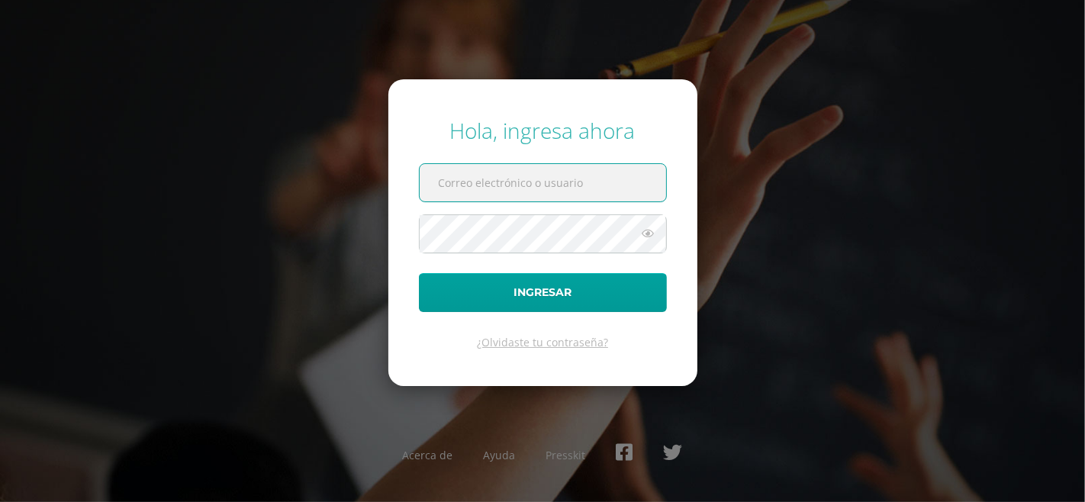
click at [544, 191] on input "text" at bounding box center [543, 182] width 246 height 37
type input "[EMAIL_ADDRESS][DOMAIN_NAME]"
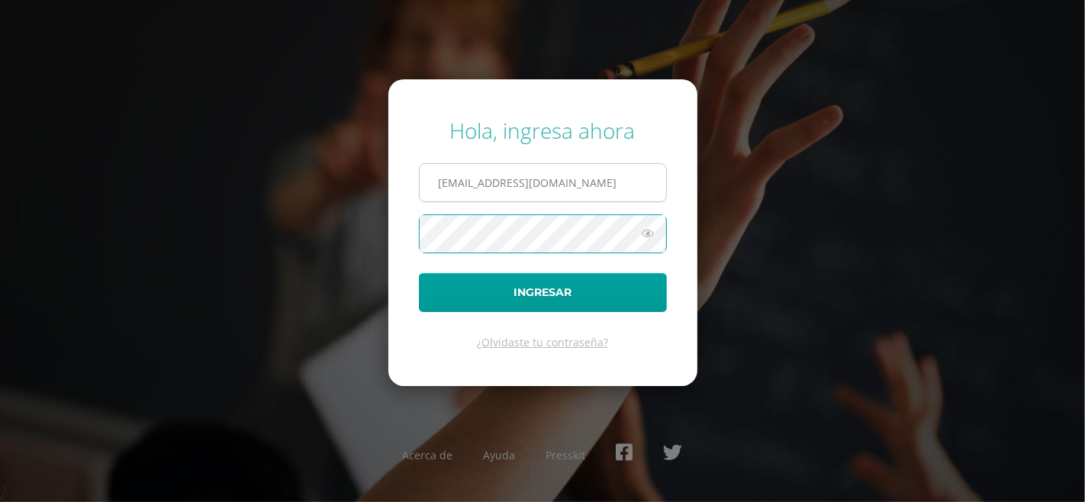
click at [419, 273] on button "Ingresar" at bounding box center [543, 292] width 248 height 39
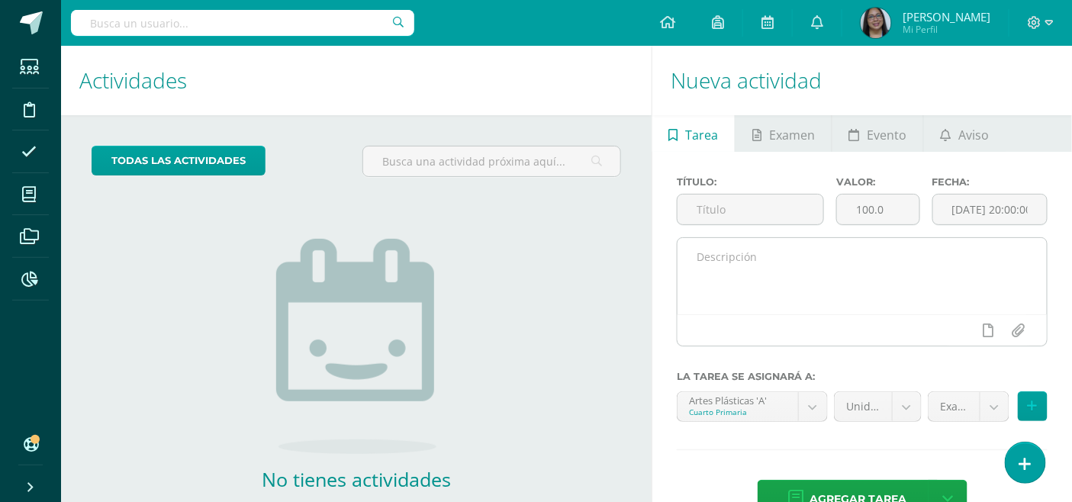
click at [736, 261] on textarea at bounding box center [861, 276] width 369 height 76
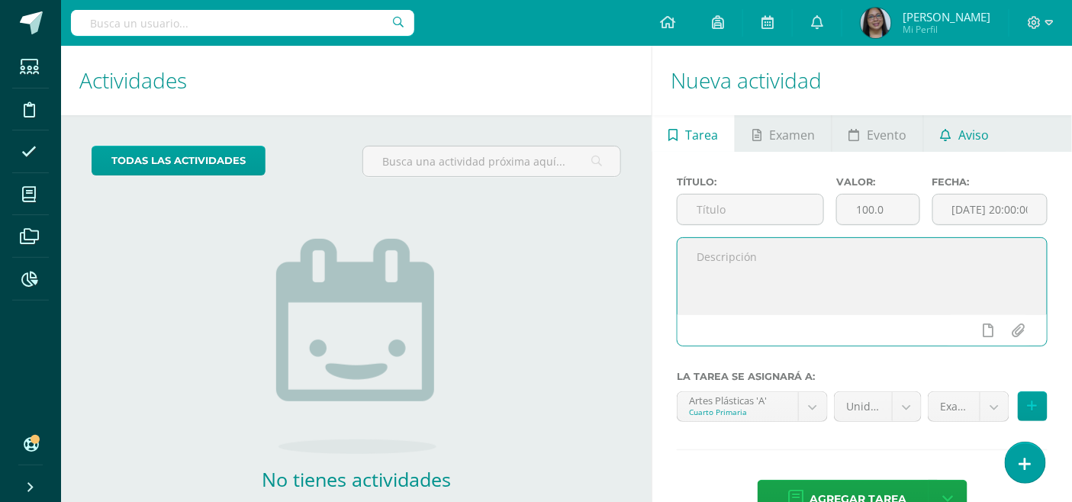
click at [948, 131] on icon at bounding box center [945, 135] width 11 height 12
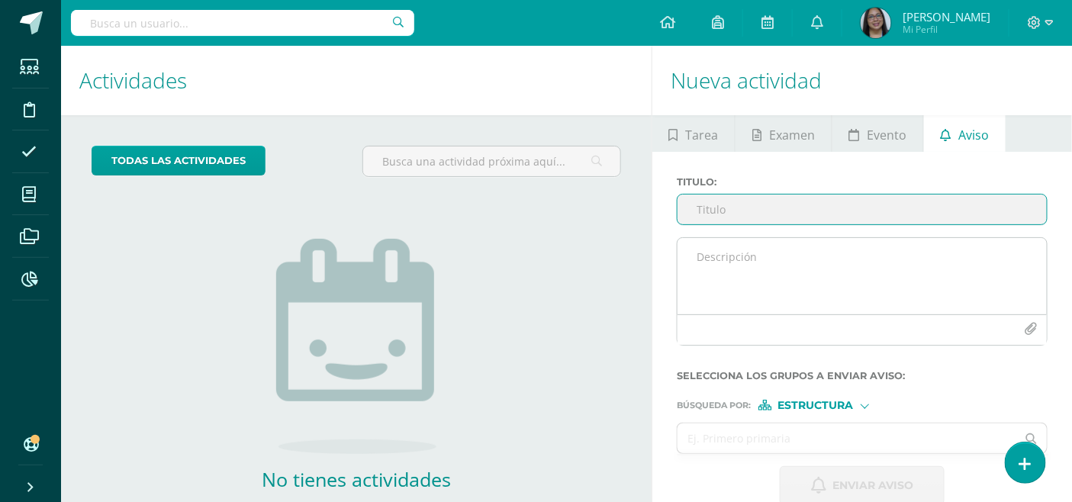
scroll to position [84, 0]
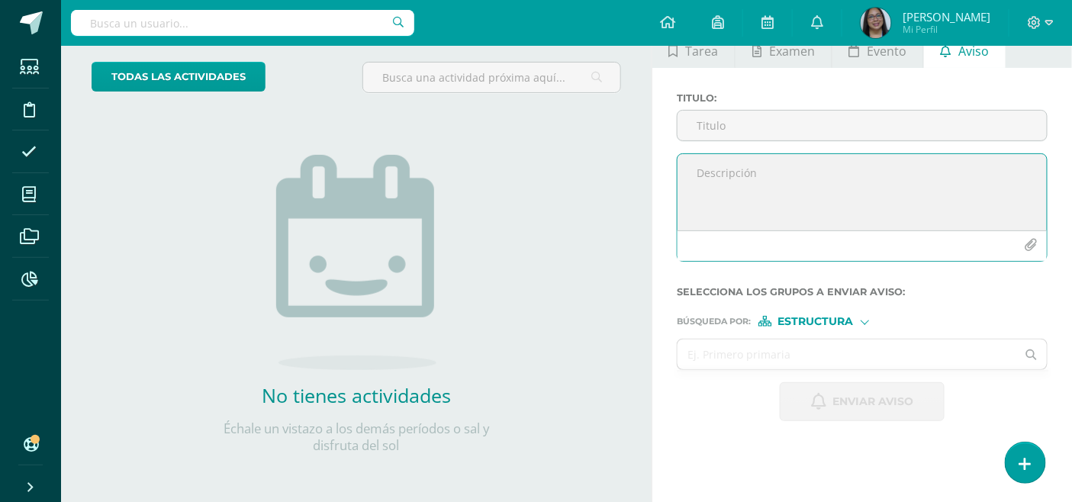
click at [776, 186] on textarea at bounding box center [861, 192] width 369 height 76
paste textarea "Buen día queridos papitos y estudiantes el día de [DATE] tendremos la presentac…"
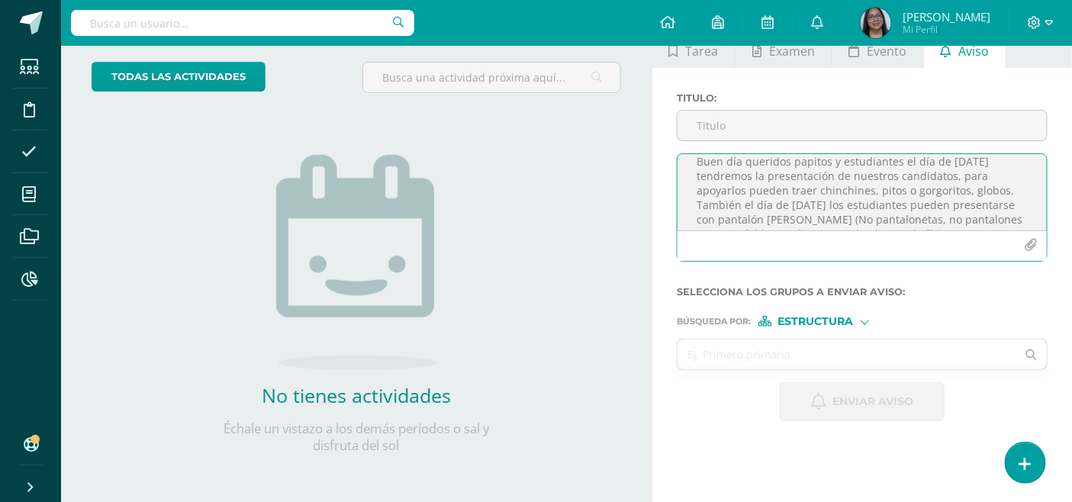
scroll to position [0, 0]
type textarea "Buen día queridos papitos y estudiantes el día de [DATE] tendremos la presentac…"
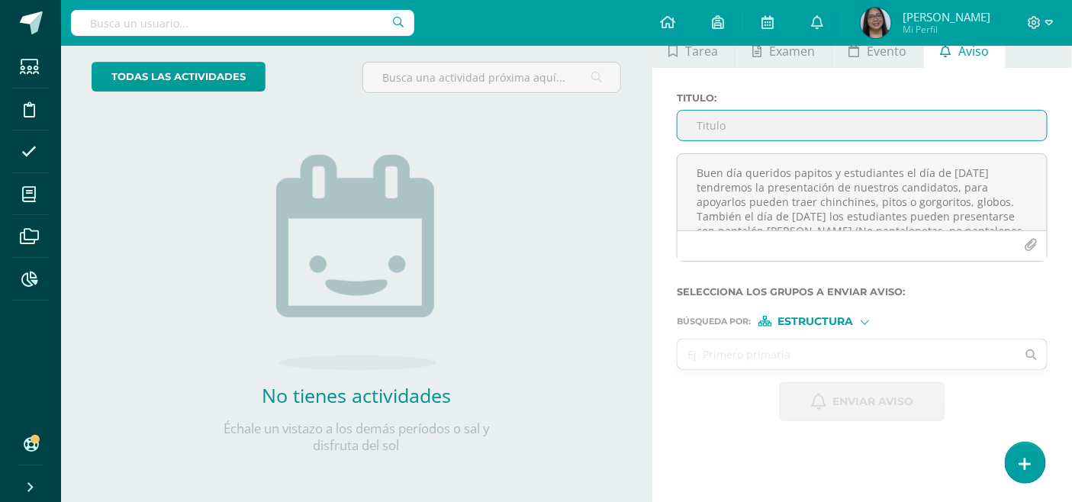
click at [725, 132] on input "Titulo :" at bounding box center [861, 126] width 369 height 30
type input "A"
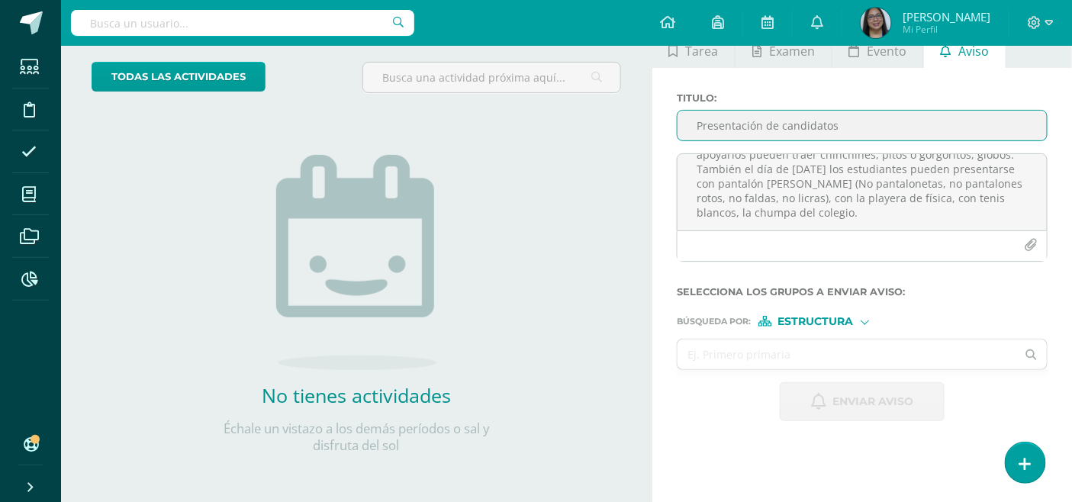
type input "Presentación de candidatos"
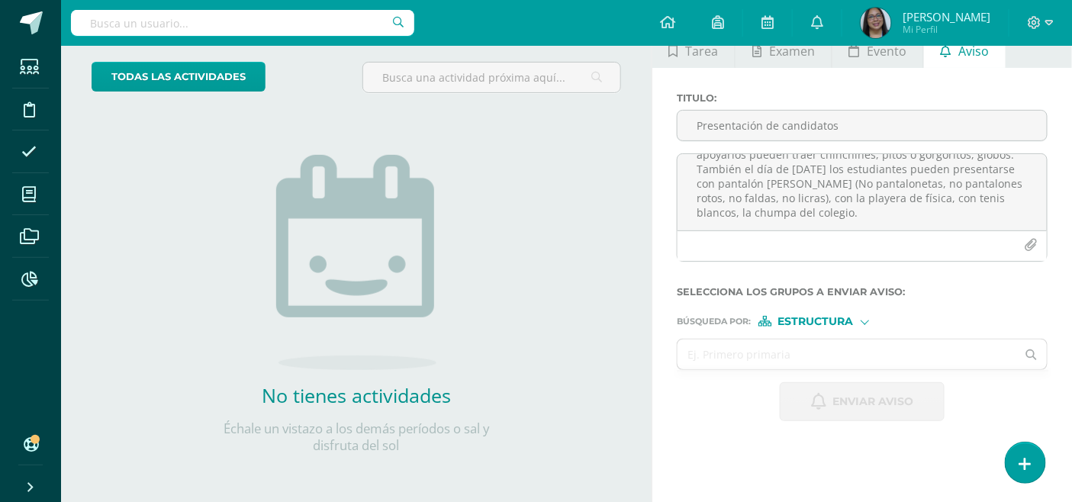
click at [834, 319] on span "Estructura" at bounding box center [816, 321] width 76 height 8
click at [737, 344] on input "text" at bounding box center [846, 354] width 339 height 30
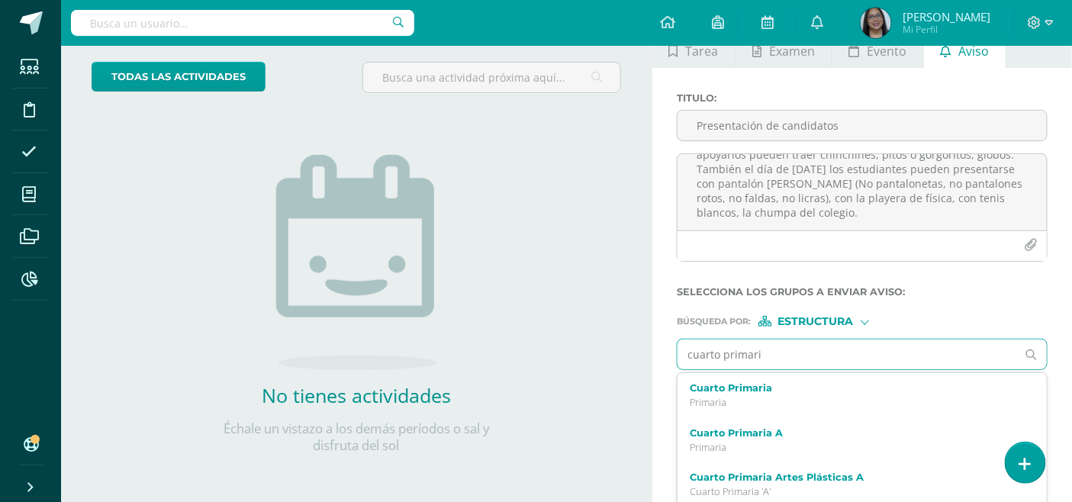
type input "cuarto primaria"
click at [719, 398] on p "Primaria" at bounding box center [855, 402] width 330 height 13
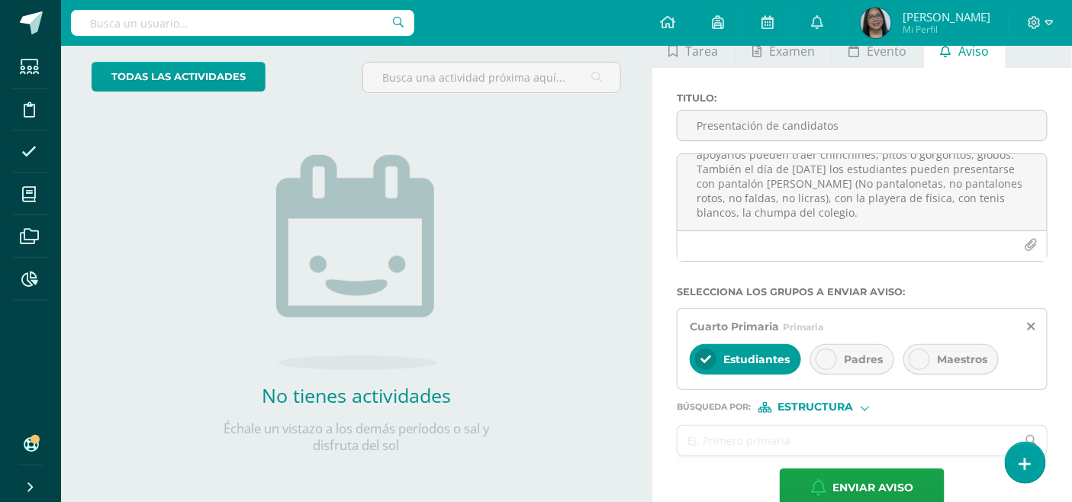
click at [880, 368] on div "Padres" at bounding box center [852, 359] width 84 height 31
click at [767, 438] on input "text" at bounding box center [846, 441] width 339 height 30
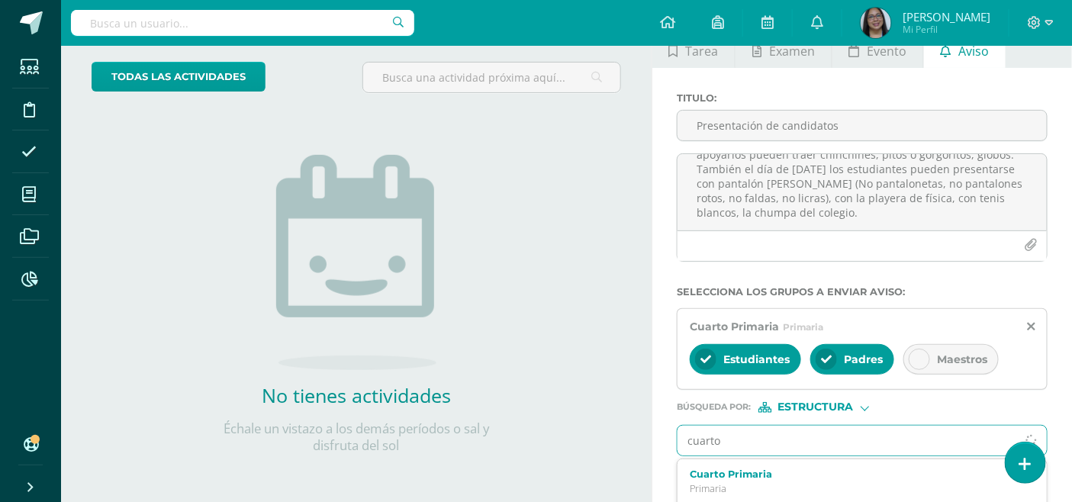
type input "cuarto"
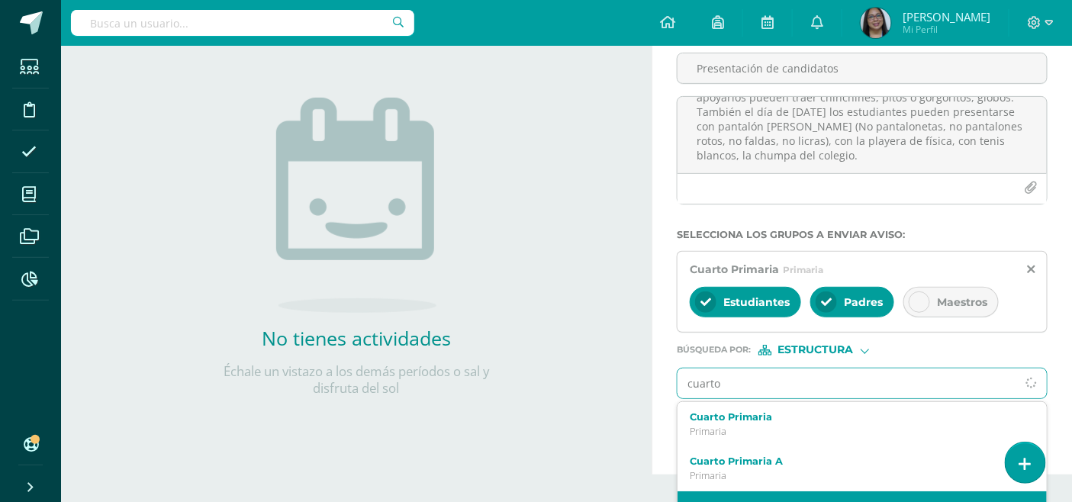
scroll to position [169, 0]
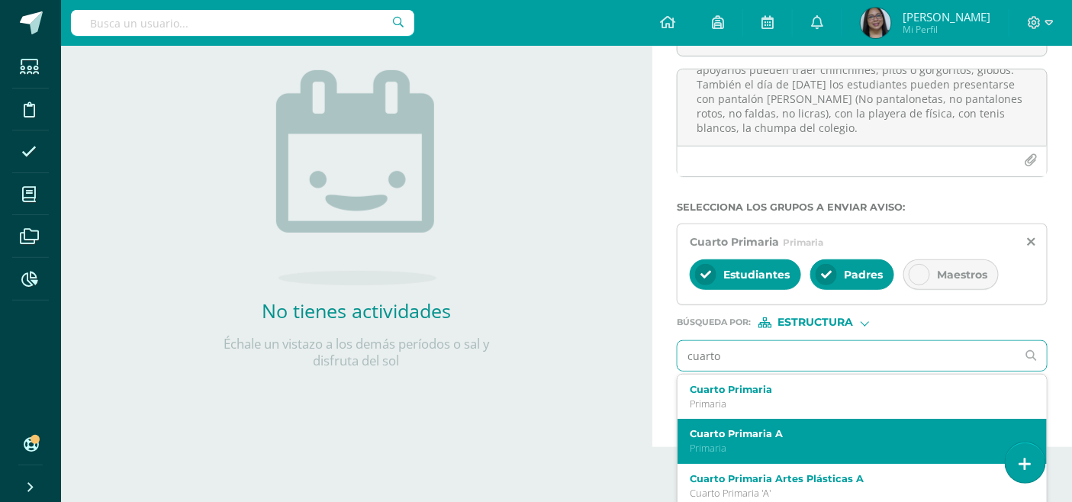
click at [755, 433] on label "Cuarto Primaria A" at bounding box center [855, 433] width 330 height 11
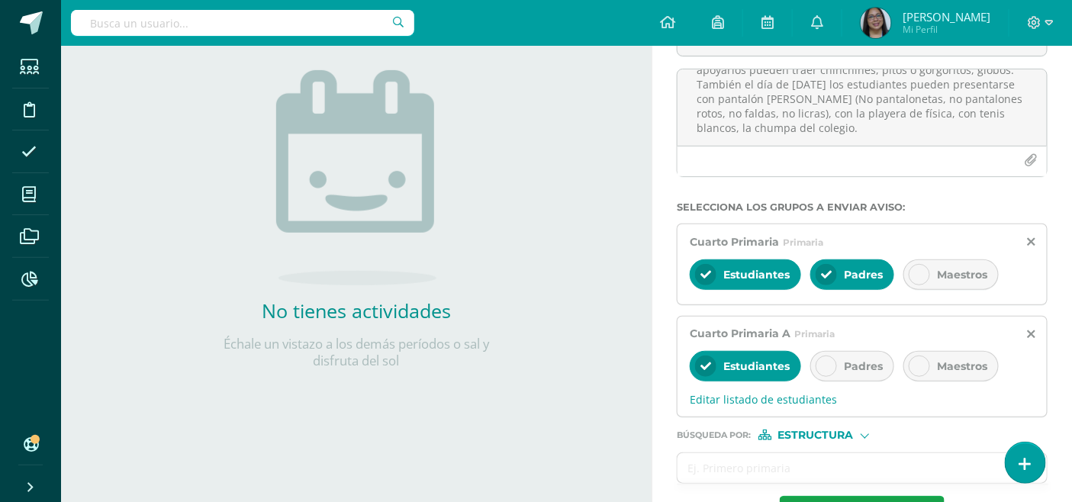
click at [851, 362] on span "Padres" at bounding box center [863, 366] width 39 height 14
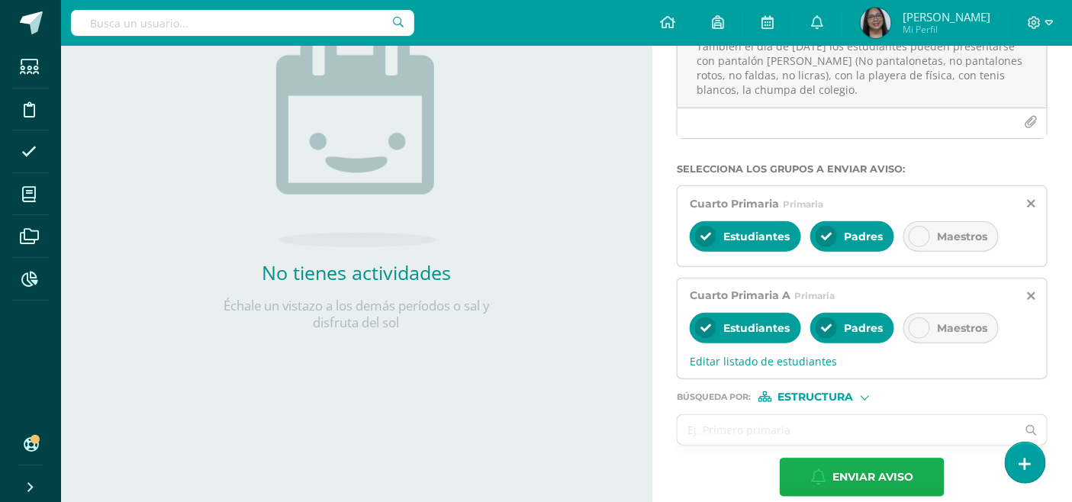
scroll to position [227, 0]
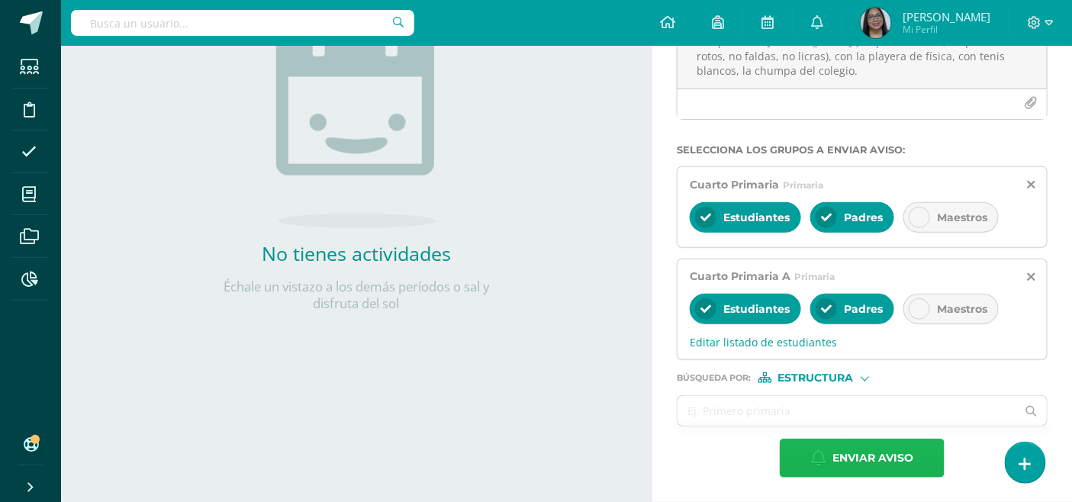
click at [852, 445] on span "Enviar aviso" at bounding box center [872, 457] width 81 height 37
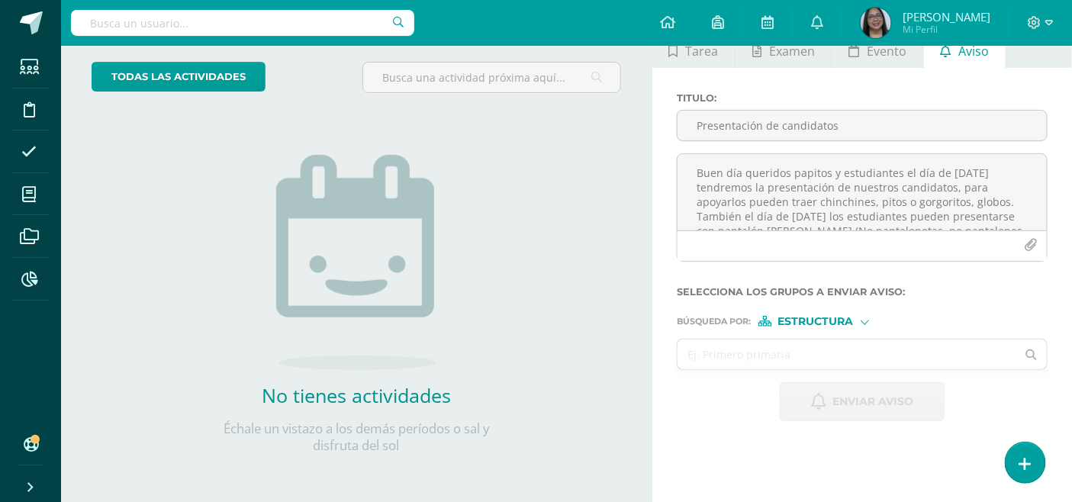
scroll to position [0, 0]
